Goal: Obtain resource: Download file/media

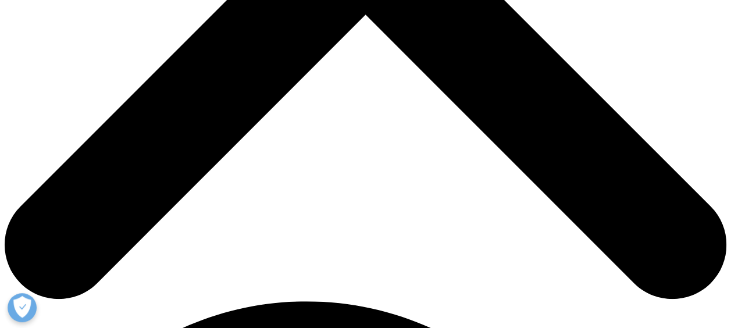
scroll to position [466, 0]
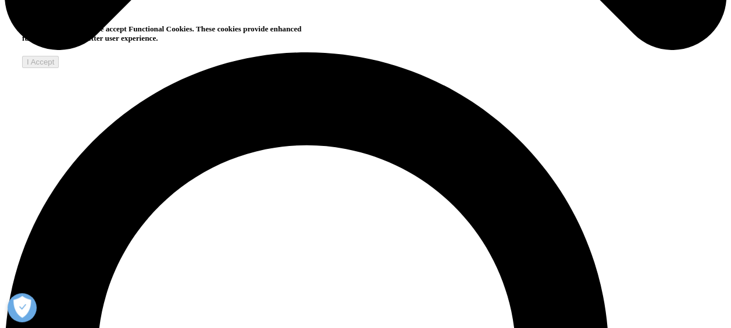
scroll to position [698, 0]
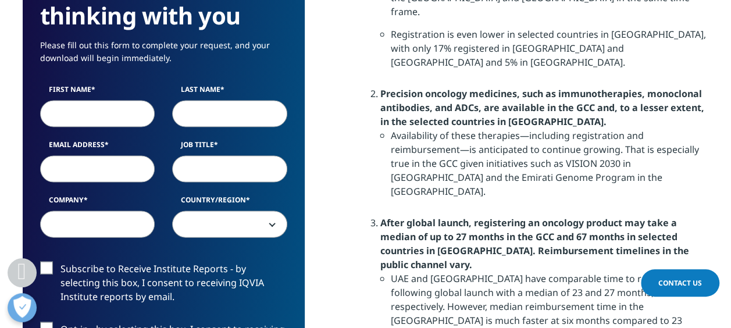
scroll to position [873, 0]
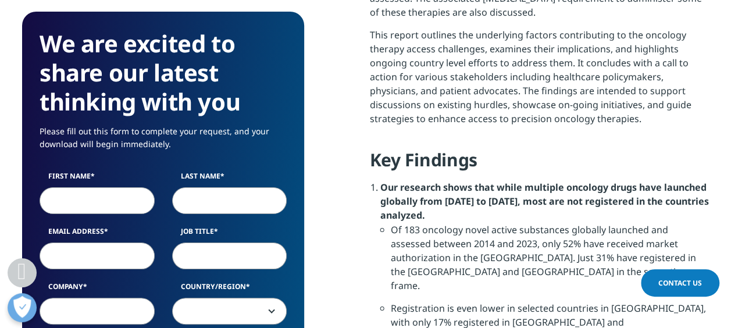
click at [104, 194] on input "First Name" at bounding box center [97, 200] width 115 height 27
type input "k"
type input "Koen"
type input "Hasaers"
click at [70, 262] on input "Email Address" at bounding box center [97, 256] width 115 height 27
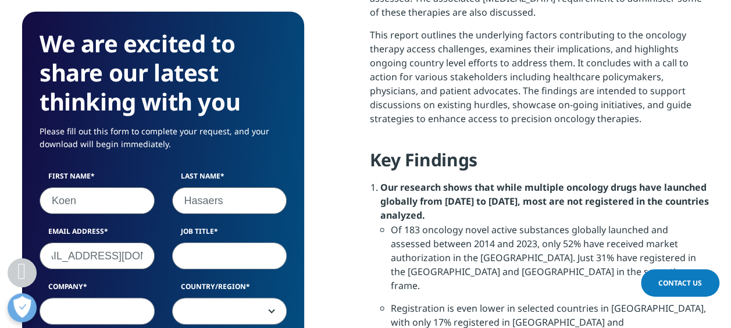
scroll to position [0, 30]
type input "[EMAIL_ADDRESS][DOMAIN_NAME]"
click at [190, 260] on input "Job Title" at bounding box center [229, 256] width 115 height 27
type input "Director Nucleair Medicine"
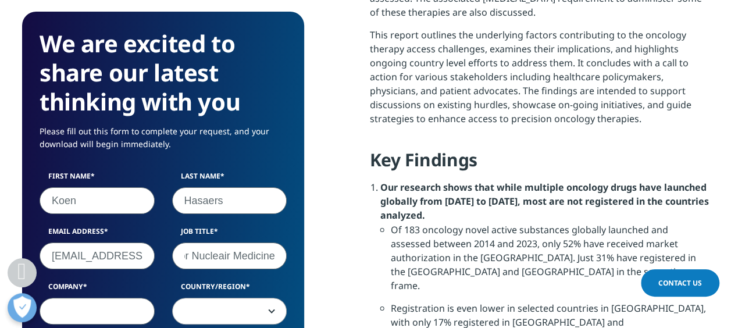
scroll to position [0, 0]
click at [112, 304] on input "Company" at bounding box center [97, 311] width 115 height 27
type input "SCK CEN"
click at [232, 301] on span at bounding box center [230, 312] width 114 height 27
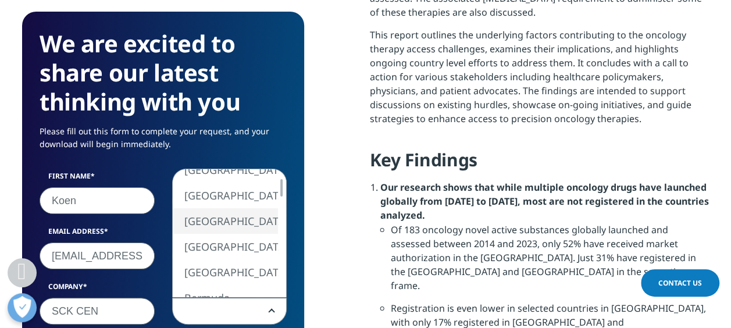
select select "[GEOGRAPHIC_DATA]"
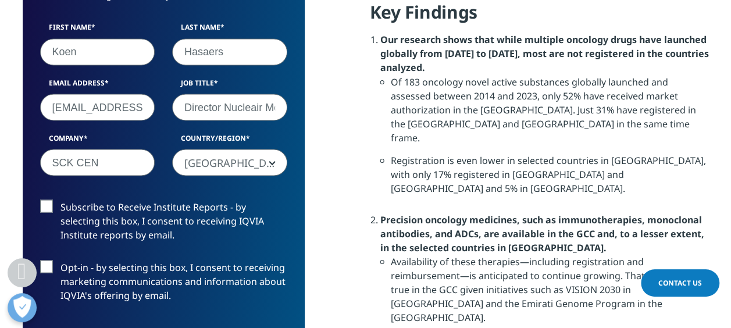
scroll to position [1047, 0]
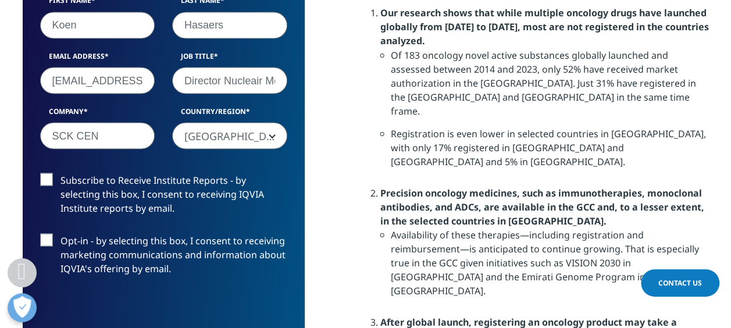
click at [47, 179] on label "Subscribe to Receive Institute Reports - by selecting this box, I consent to re…" at bounding box center [163, 197] width 247 height 48
click at [61, 173] on input "Subscribe to Receive Institute Reports - by selecting this box, I consent to re…" at bounding box center [61, 173] width 0 height 0
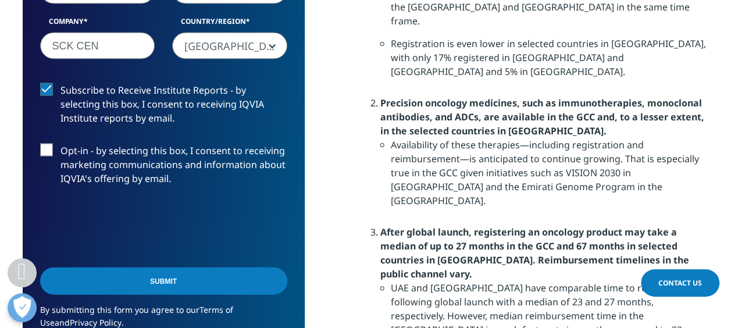
scroll to position [1164, 0]
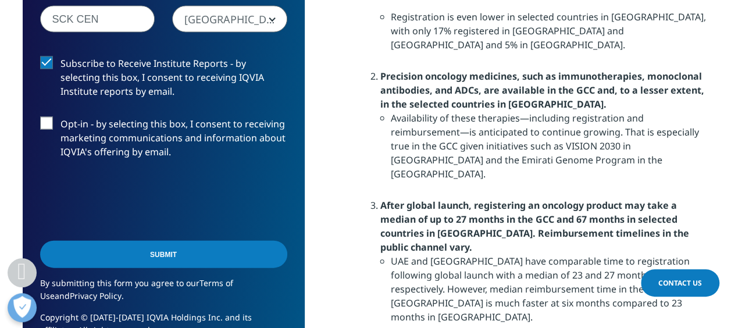
click at [170, 257] on input "Submit" at bounding box center [163, 254] width 247 height 27
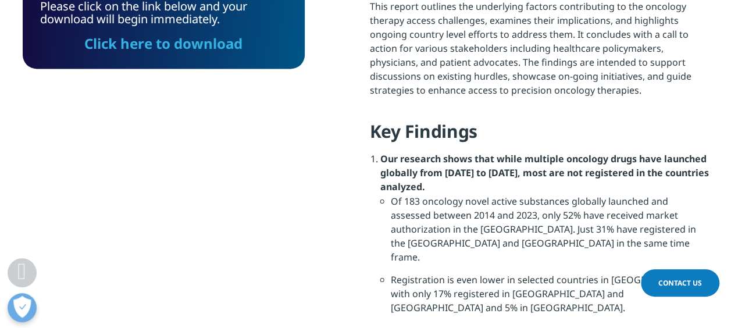
scroll to position [86, 282]
drag, startPoint x: 133, startPoint y: 40, endPoint x: 213, endPoint y: 124, distance: 116.1
click at [133, 40] on link "Click here to download" at bounding box center [163, 43] width 158 height 19
